Goal: Information Seeking & Learning: Stay updated

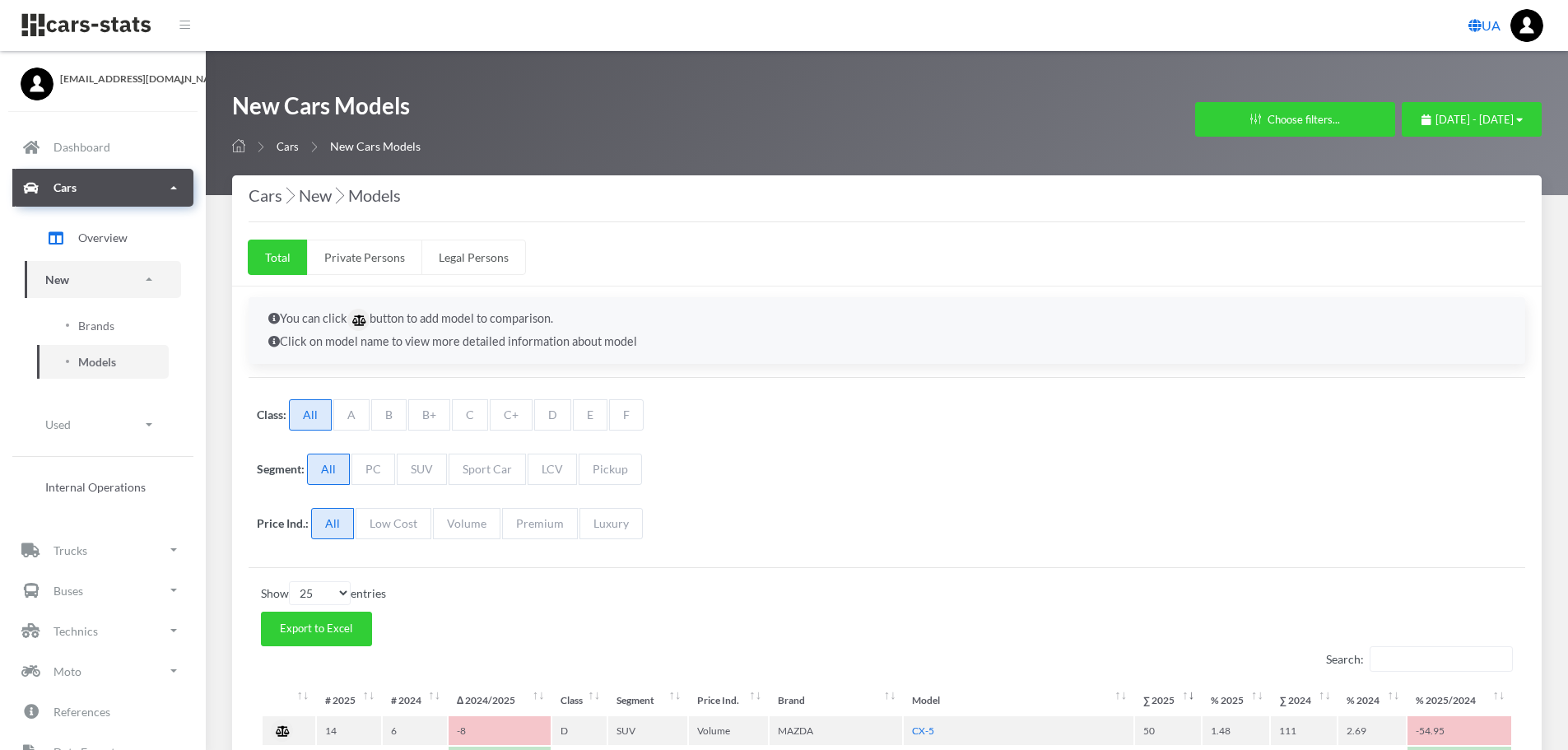
select select "25"
select select "MAZDA"
select select "25"
select select "MAZDA"
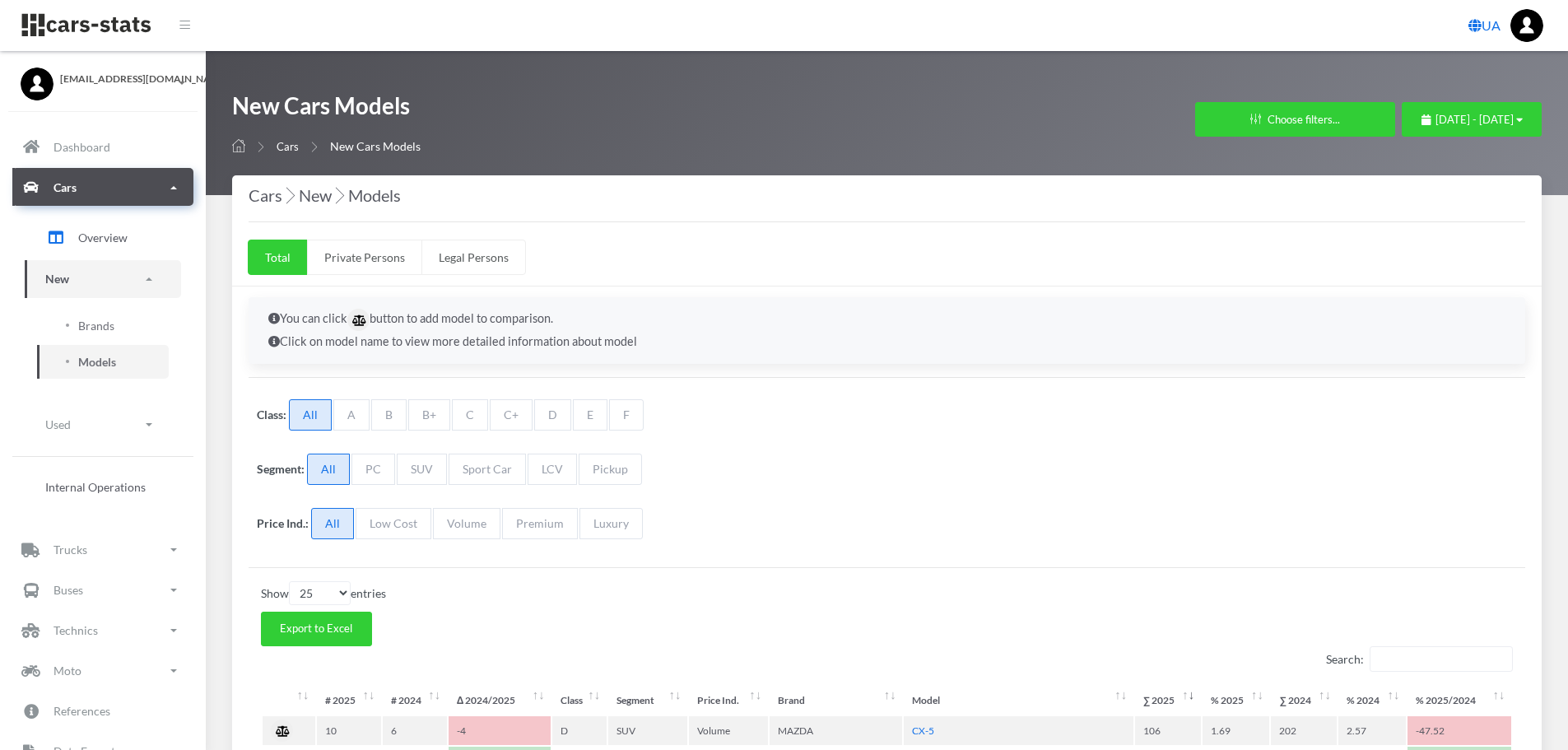
scroll to position [12, 12]
click at [103, 324] on span "Brands" at bounding box center [96, 325] width 36 height 18
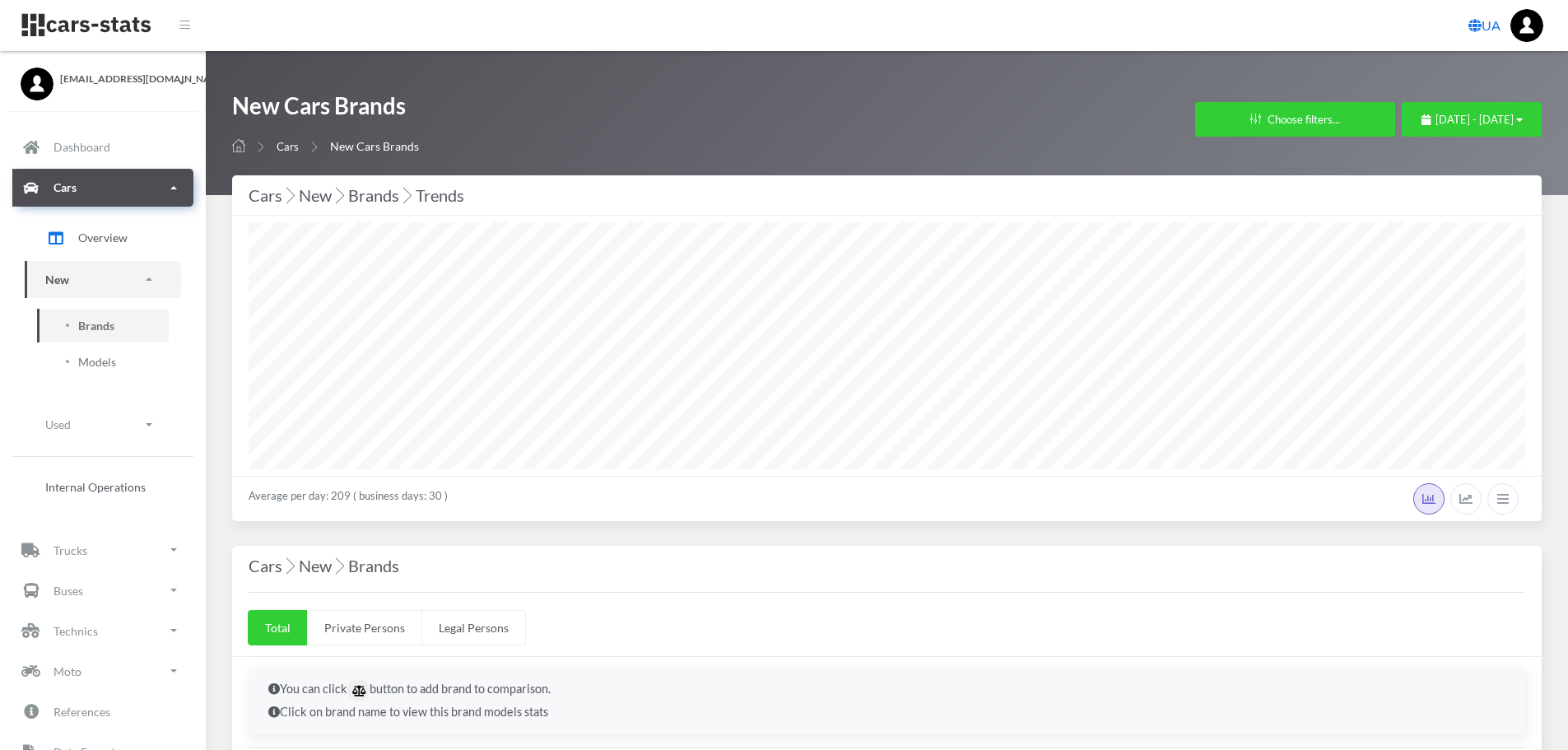
select select "25"
click at [1437, 118] on span "July 19, 2025 - August 18, 2025" at bounding box center [1475, 119] width 78 height 13
click at [1442, 223] on li "This Month" at bounding box center [1465, 224] width 115 height 26
select select "25"
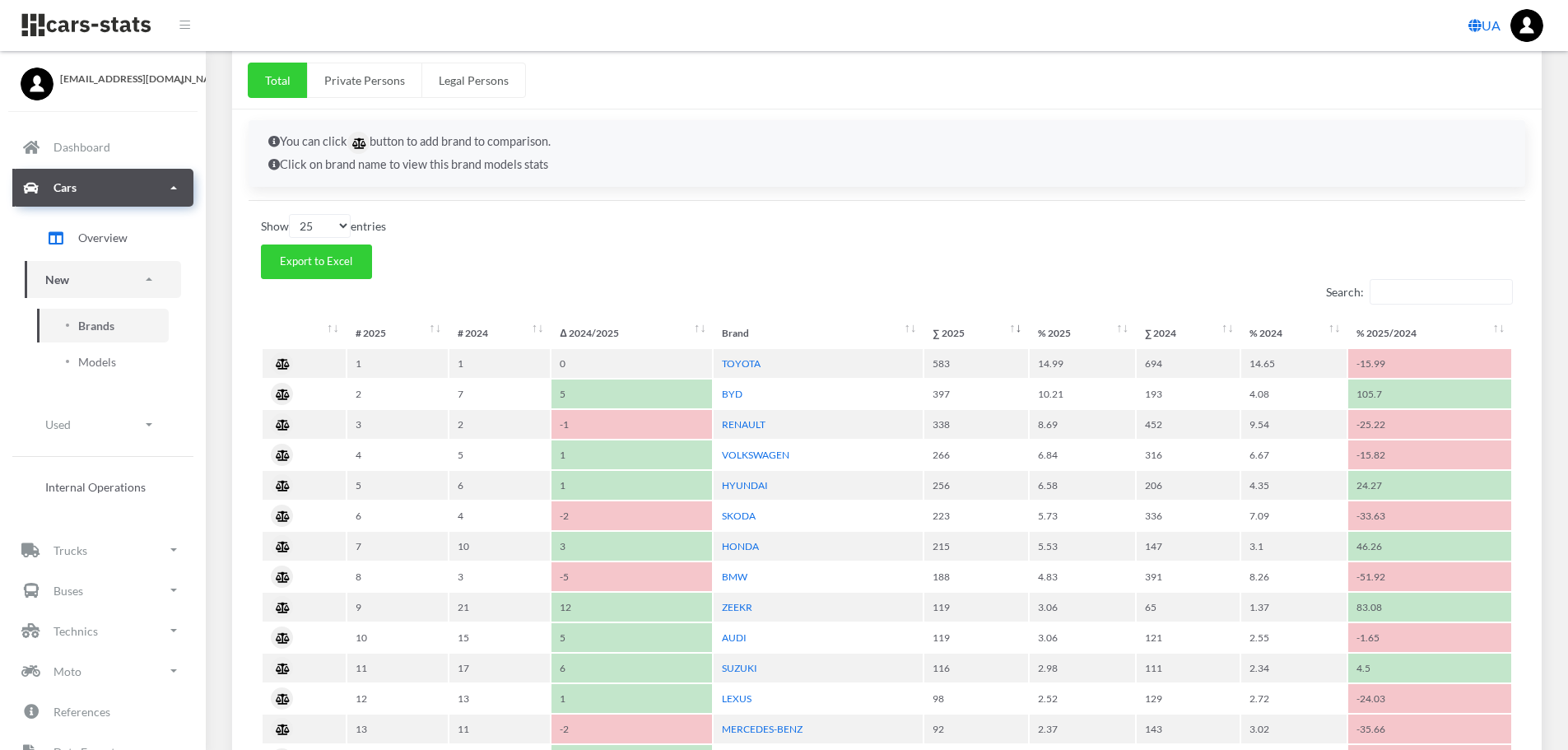
scroll to position [576, 0]
